Goal: Task Accomplishment & Management: Use online tool/utility

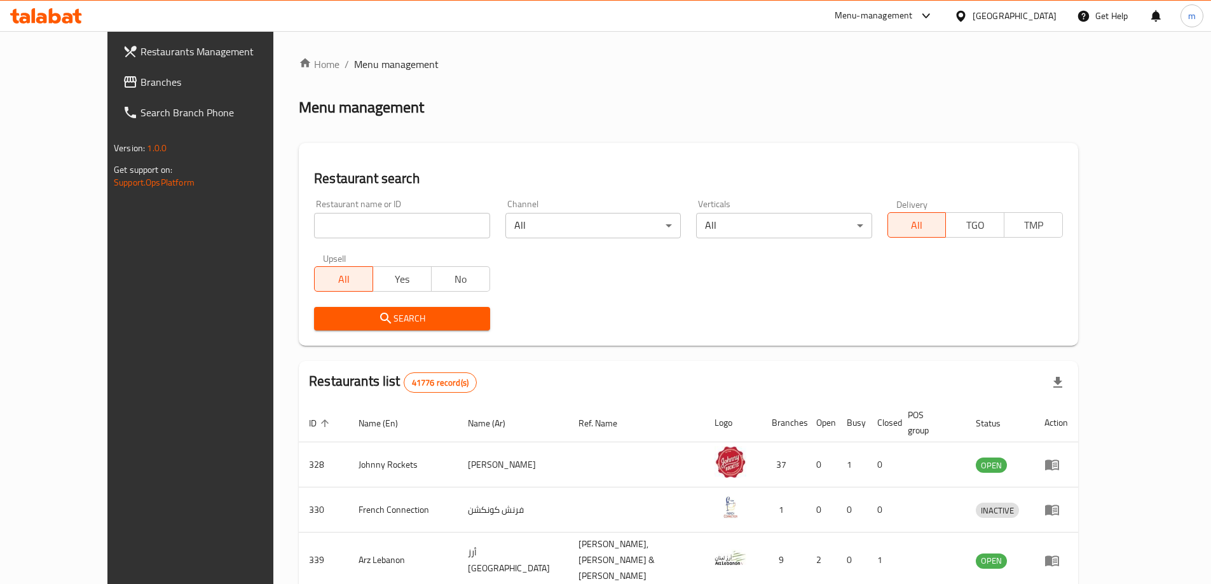
click at [113, 72] on link "Branches" at bounding box center [211, 82] width 197 height 31
click at [128, 87] on span "Branches" at bounding box center [213, 81] width 171 height 15
click at [128, 86] on span "Branches" at bounding box center [213, 81] width 171 height 15
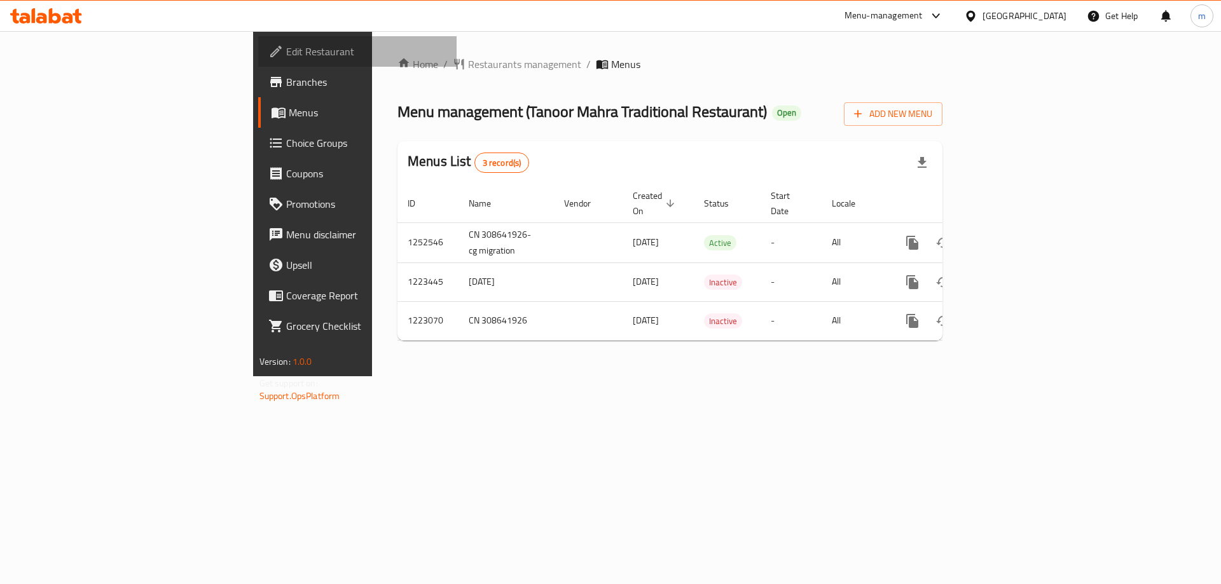
click at [258, 64] on link "Edit Restaurant" at bounding box center [357, 51] width 199 height 31
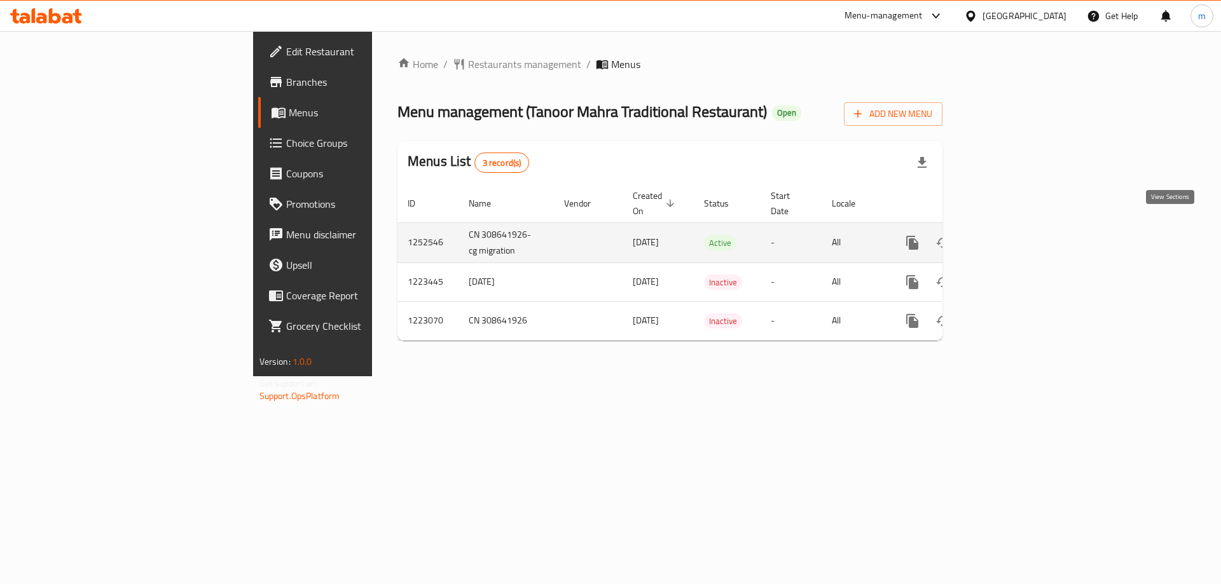
click at [1012, 235] on icon "enhanced table" at bounding box center [1003, 242] width 15 height 15
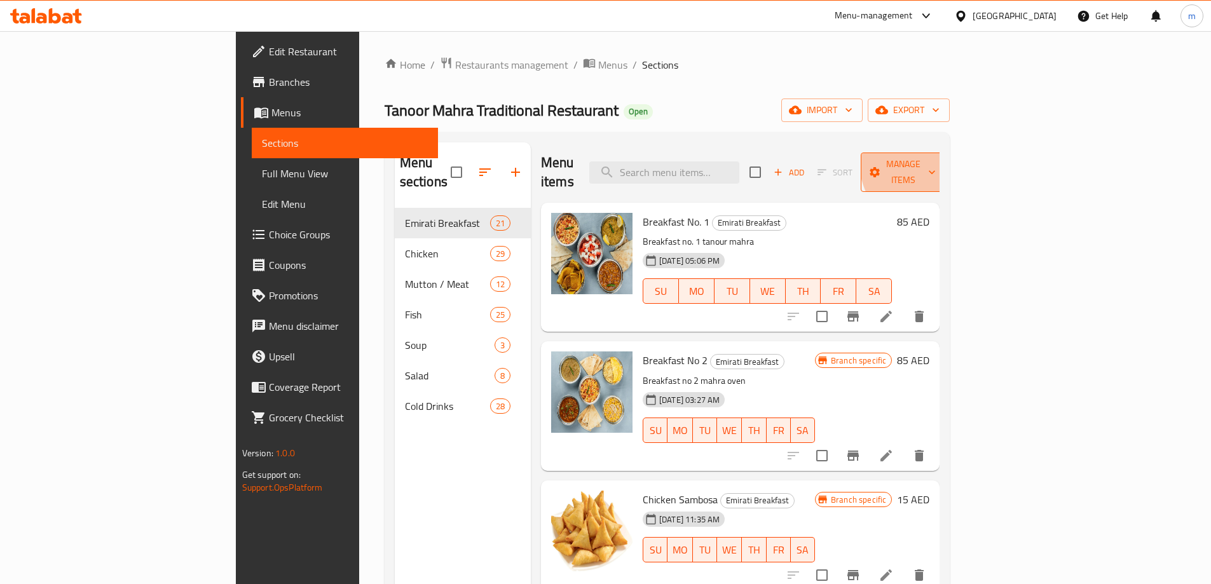
click at [936, 157] on span "Manage items" at bounding box center [903, 172] width 65 height 32
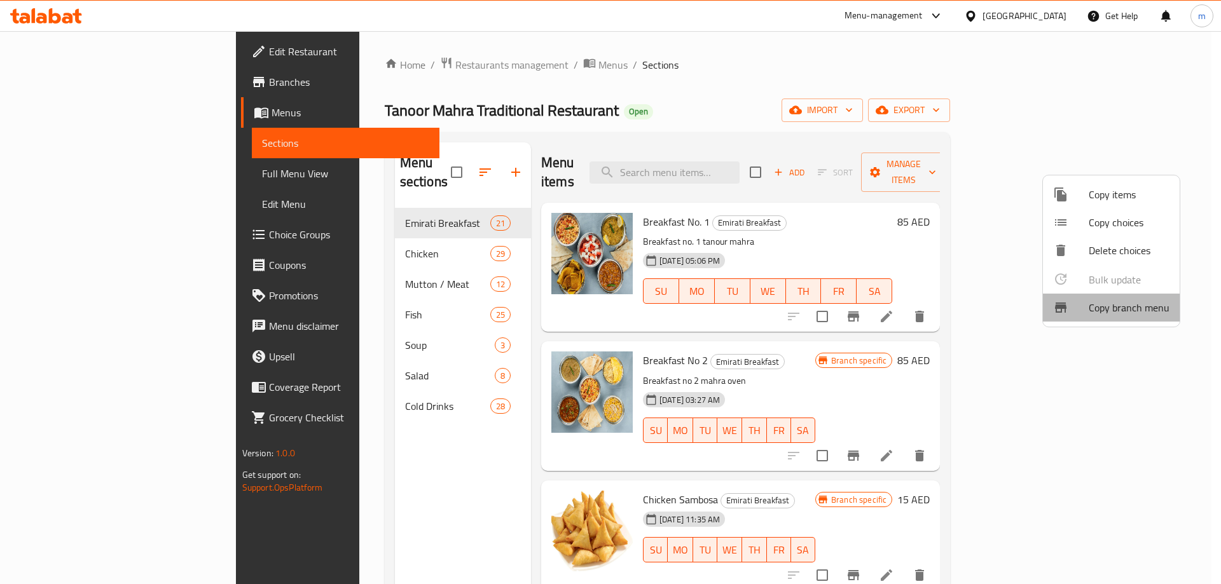
click at [1111, 305] on span "Copy branch menu" at bounding box center [1128, 307] width 81 height 15
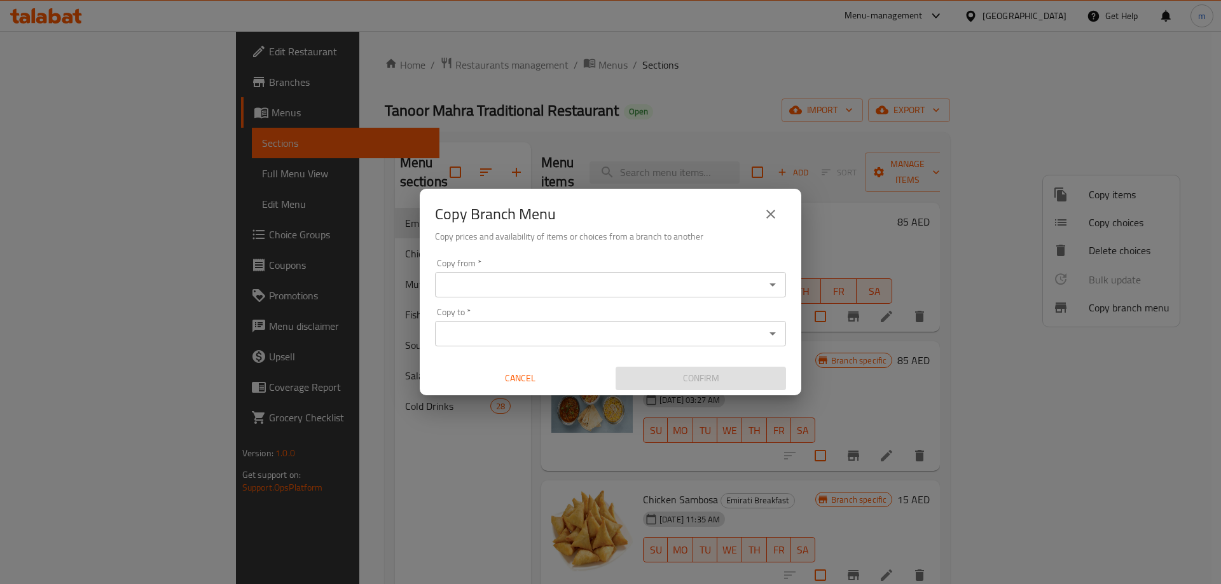
click at [769, 285] on icon "Open" at bounding box center [772, 284] width 15 height 15
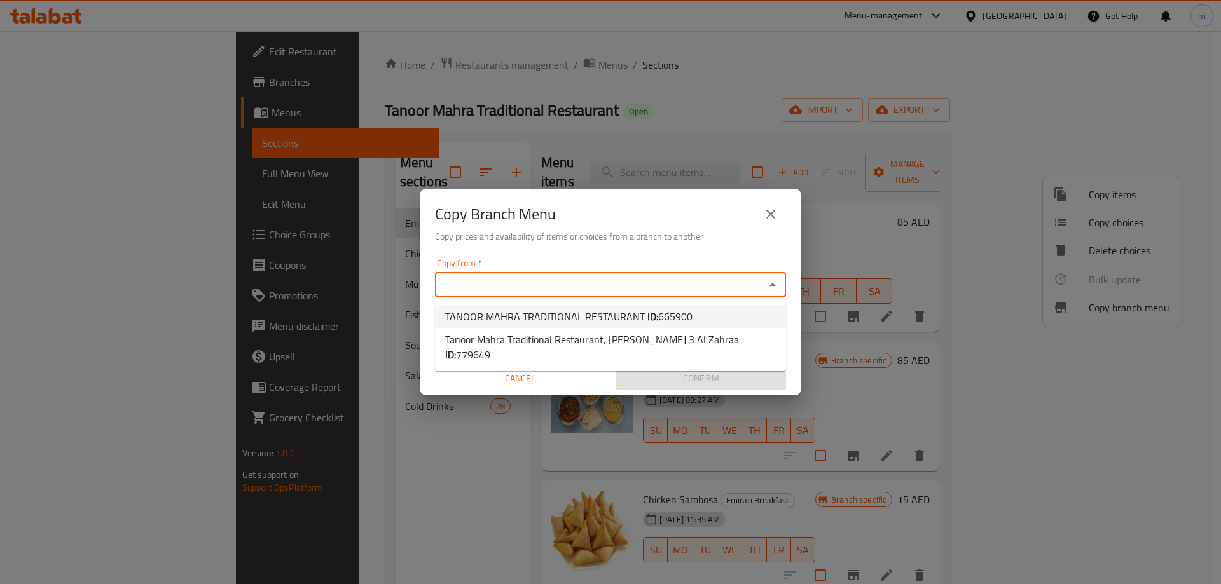
click at [714, 315] on li "TANOOR MAHRA TRADITIONAL RESTAURANT ID: 665900" at bounding box center [610, 316] width 351 height 23
type input "TANOOR MAHRA TRADITIONAL RESTAURANT"
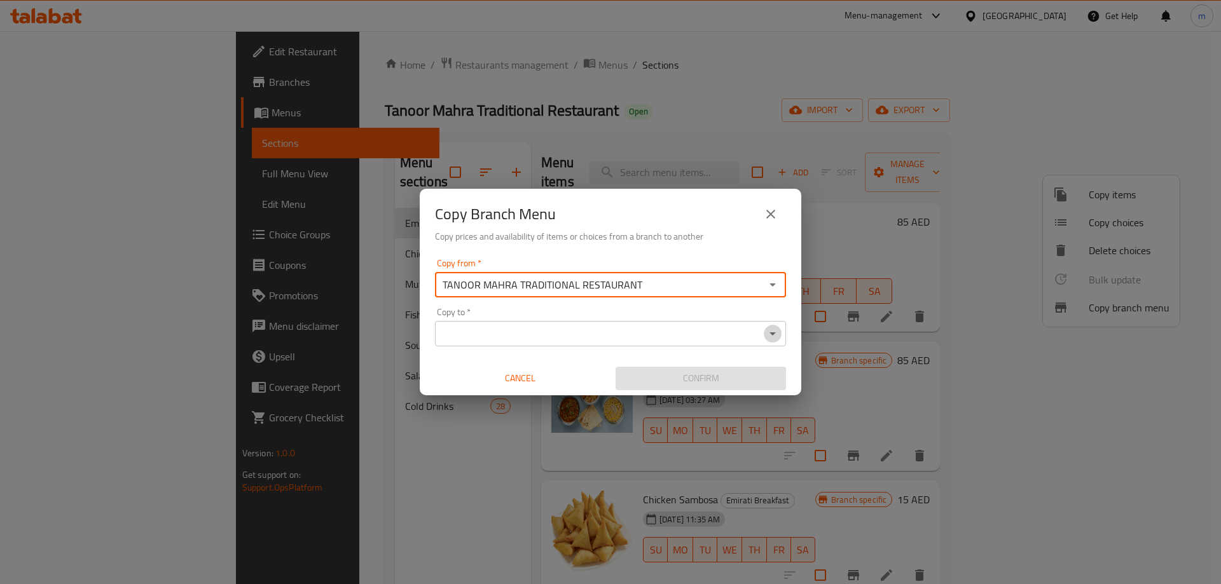
click at [776, 331] on icon "Open" at bounding box center [772, 333] width 15 height 15
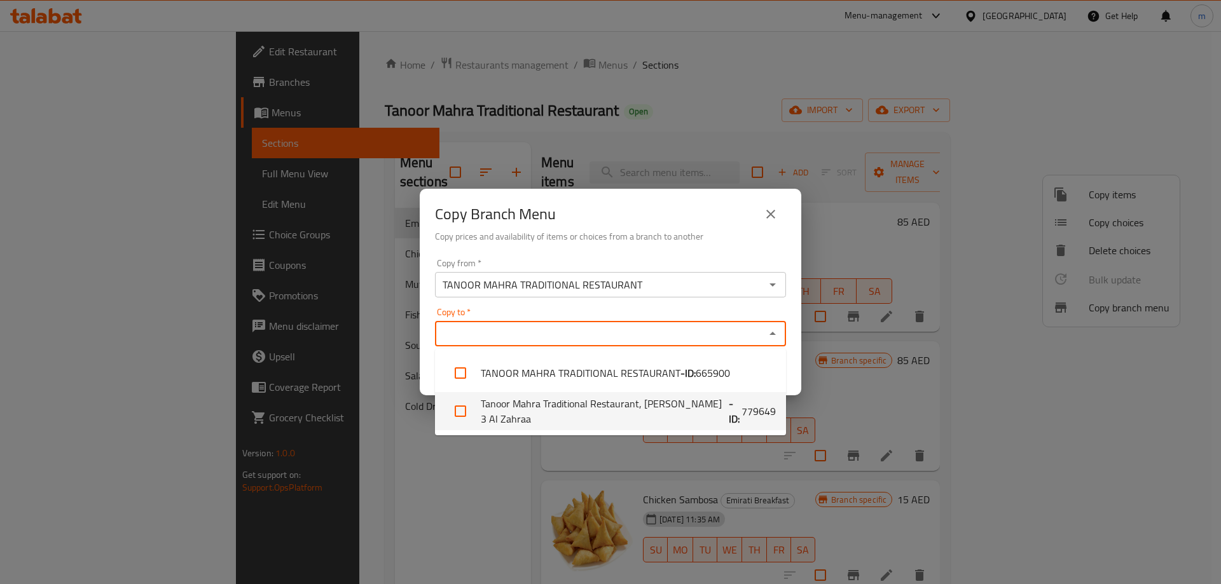
click at [582, 403] on li "Tanoor Mahra Traditional Restaurant, [PERSON_NAME] 3 Al Zahraa - ID: 779649" at bounding box center [610, 411] width 351 height 38
checkbox input "true"
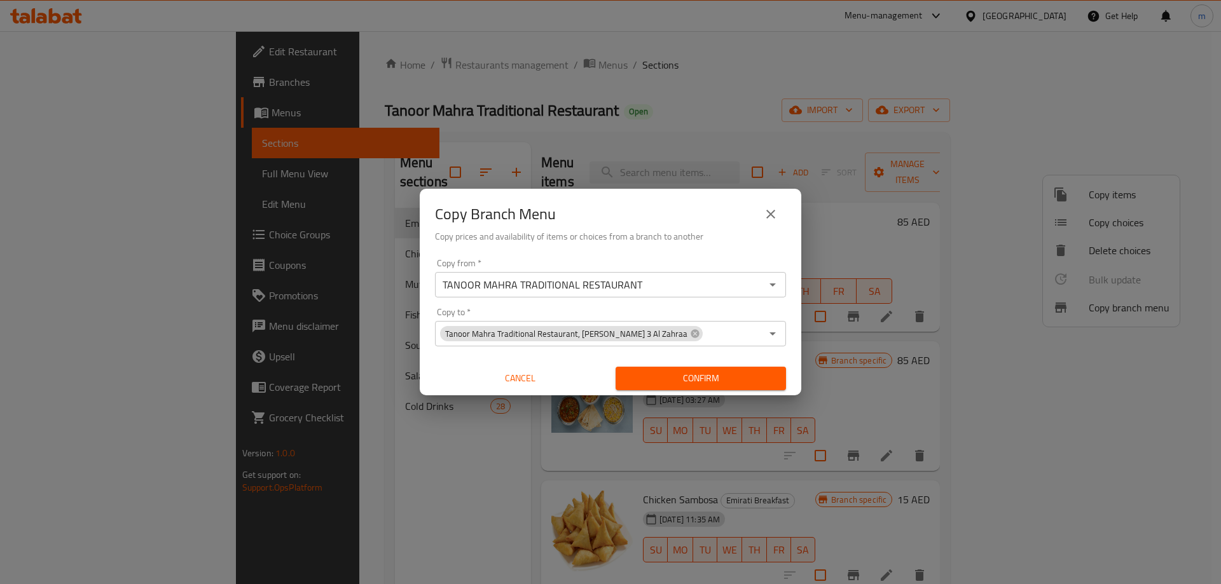
click at [683, 214] on div "Copy Branch Menu" at bounding box center [610, 214] width 351 height 31
drag, startPoint x: 713, startPoint y: 375, endPoint x: 709, endPoint y: 353, distance: 22.1
click at [709, 353] on div "Copy from   * TANOOR MAHRA TRADITIONAL RESTAURANT Copy from * Copy to   * Tanoo…" at bounding box center [610, 325] width 381 height 142
drag, startPoint x: 713, startPoint y: 380, endPoint x: 717, endPoint y: 351, distance: 28.9
click at [717, 351] on div "Copy from   * TANOOR MAHRA TRADITIONAL RESTAURANT Copy from * Copy to   * Tanoo…" at bounding box center [610, 325] width 381 height 142
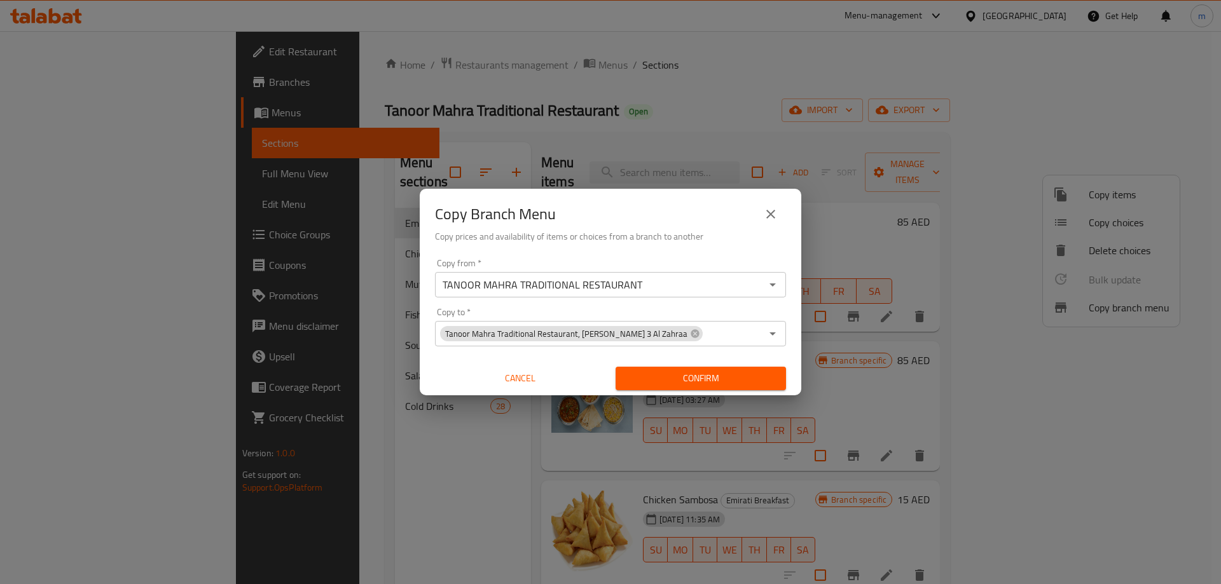
click at [718, 389] on button "Confirm" at bounding box center [700, 379] width 170 height 24
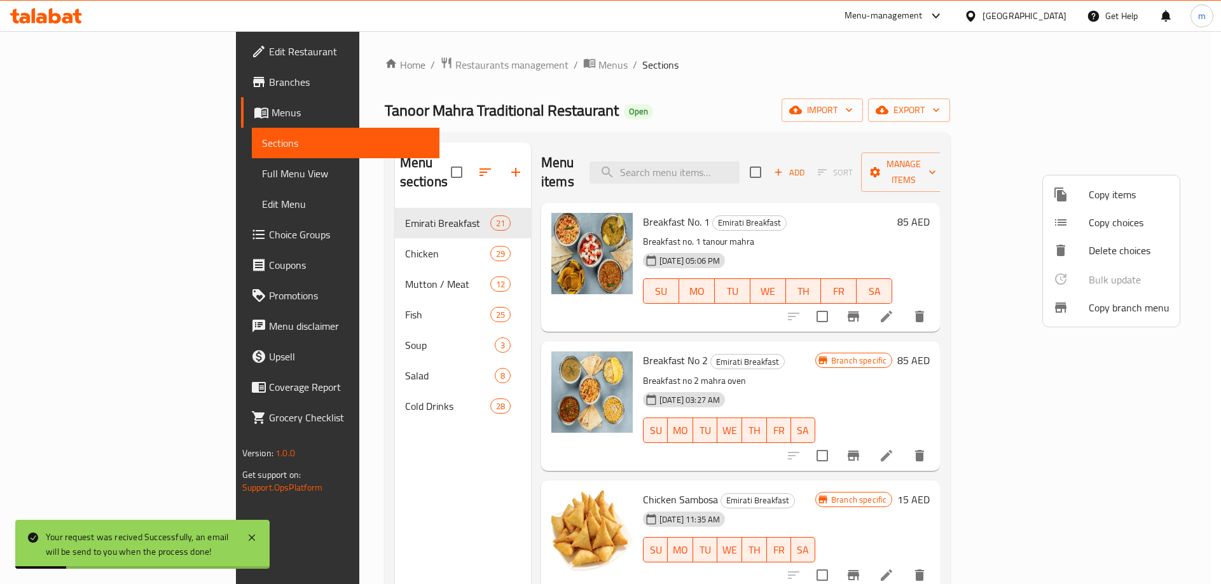
click at [88, 81] on div at bounding box center [610, 292] width 1221 height 584
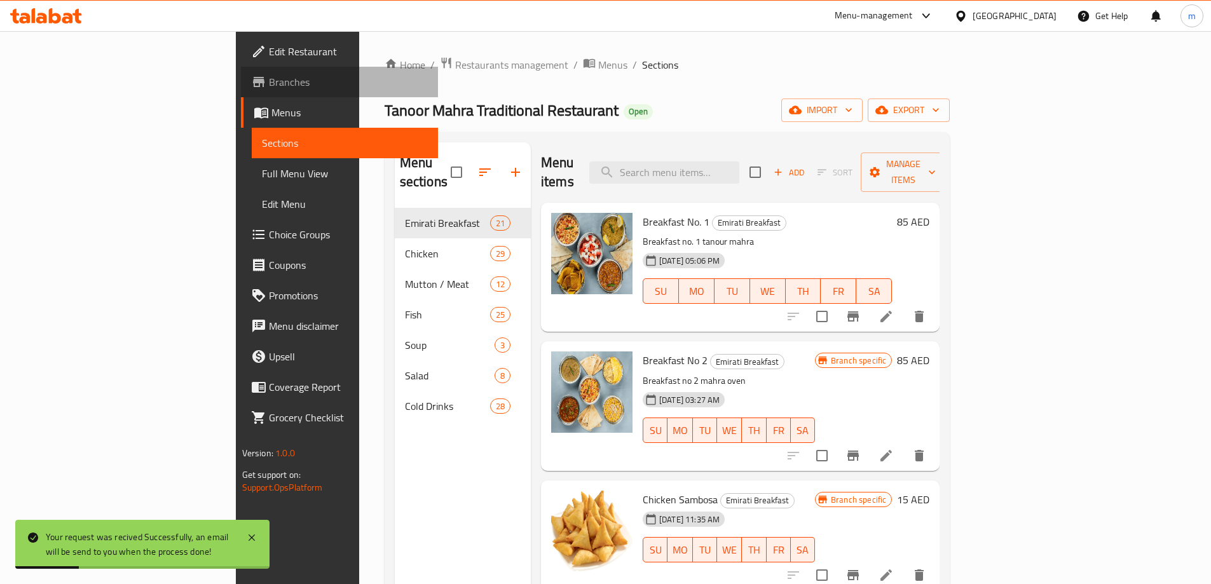
click at [269, 81] on span "Branches" at bounding box center [348, 81] width 159 height 15
